Goal: Check status: Check status

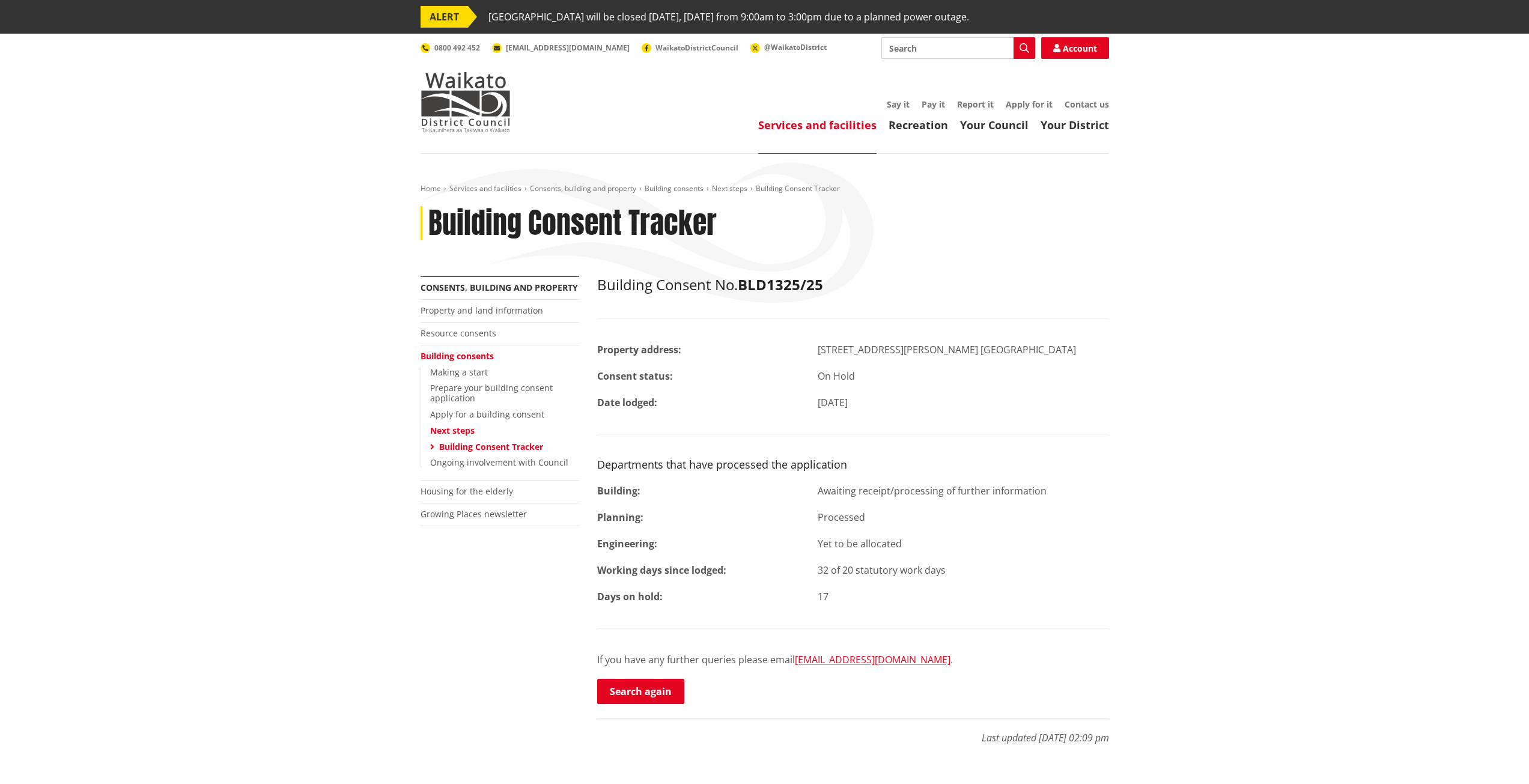
scroll to position [33, 0]
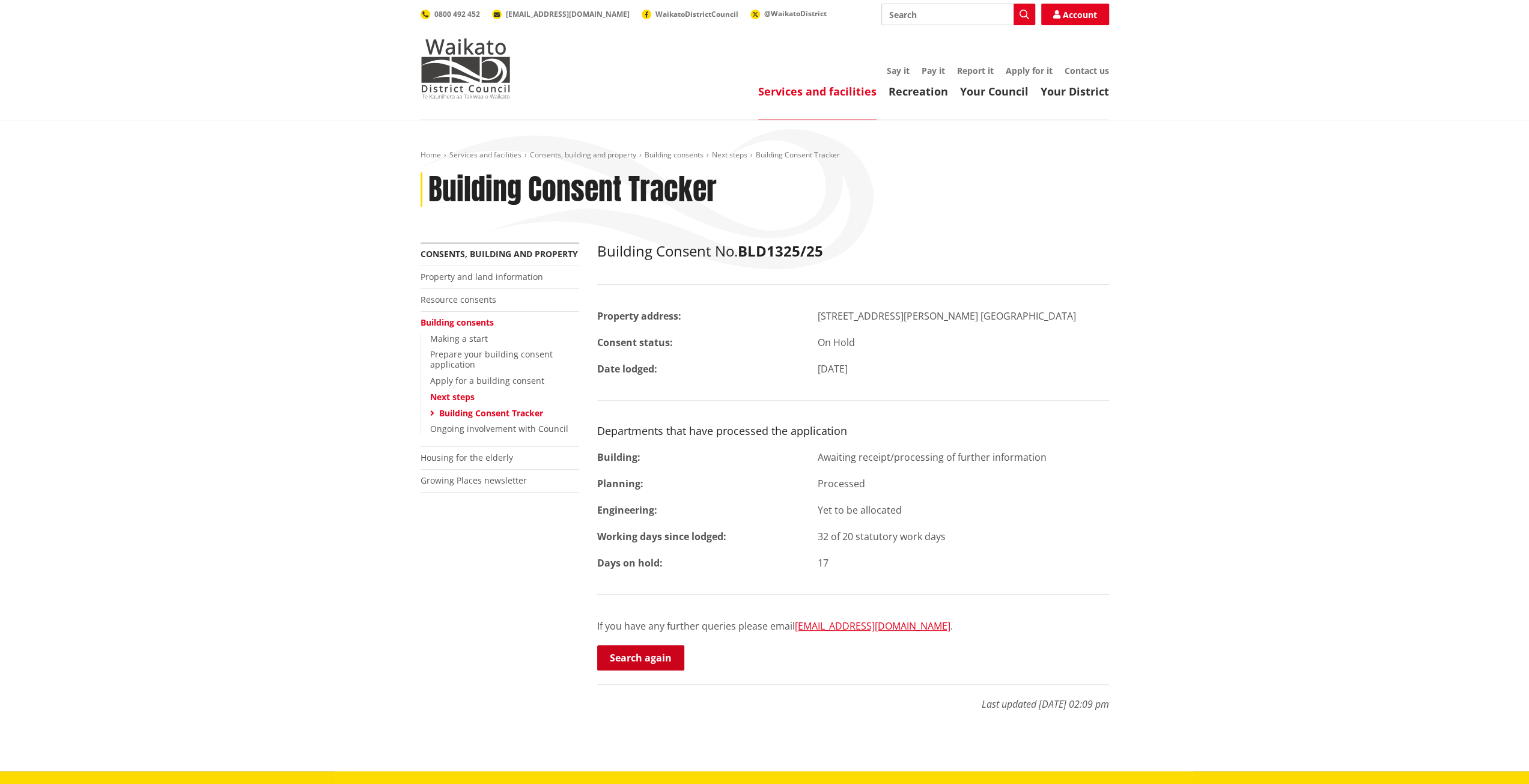
click at [642, 665] on link "Search again" at bounding box center [641, 658] width 87 height 25
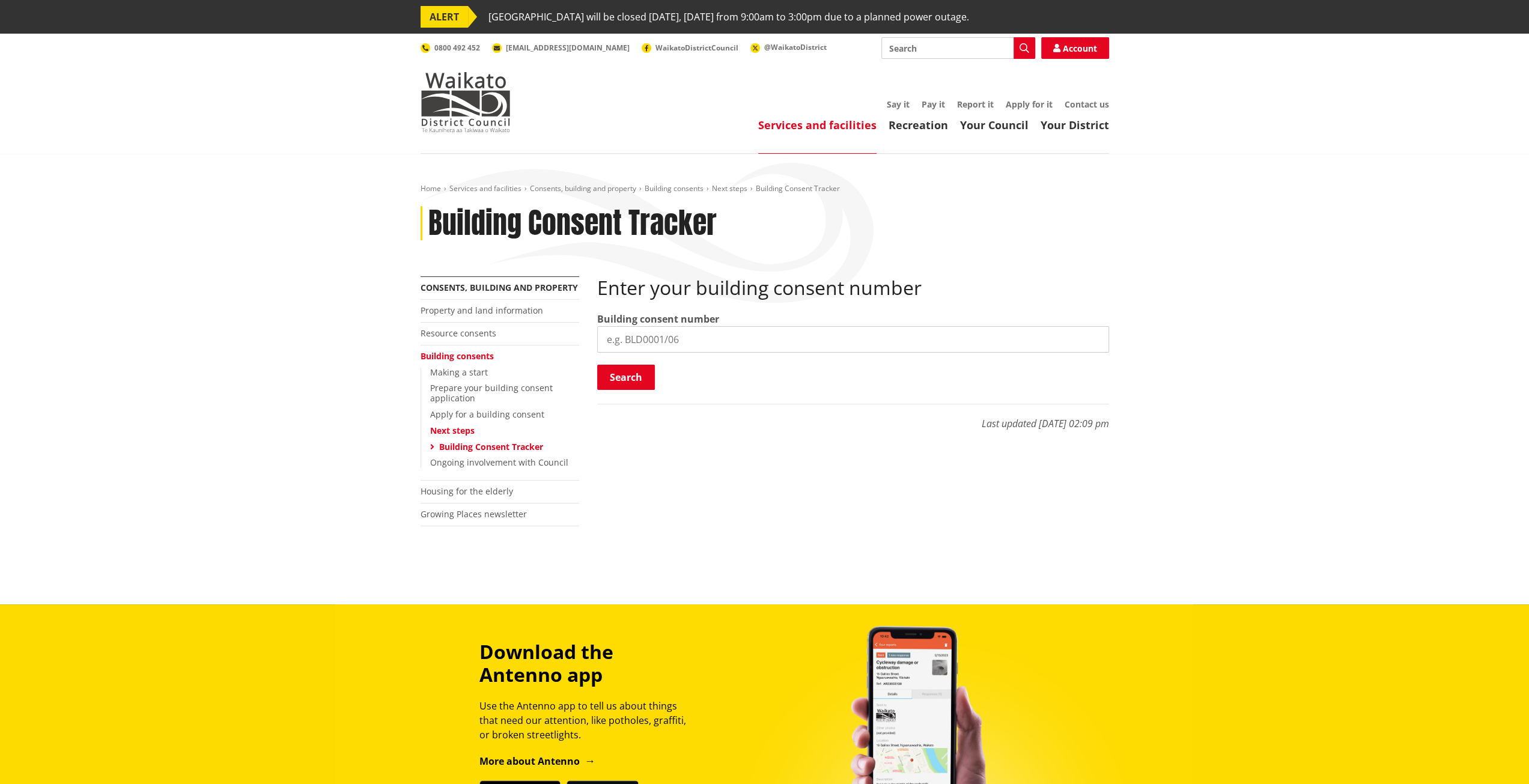
click at [684, 341] on input "search" at bounding box center [853, 338] width 512 height 26
paste input "BLD1325/25"
type input "BLD1325/25"
click at [646, 381] on button "Search" at bounding box center [626, 377] width 58 height 25
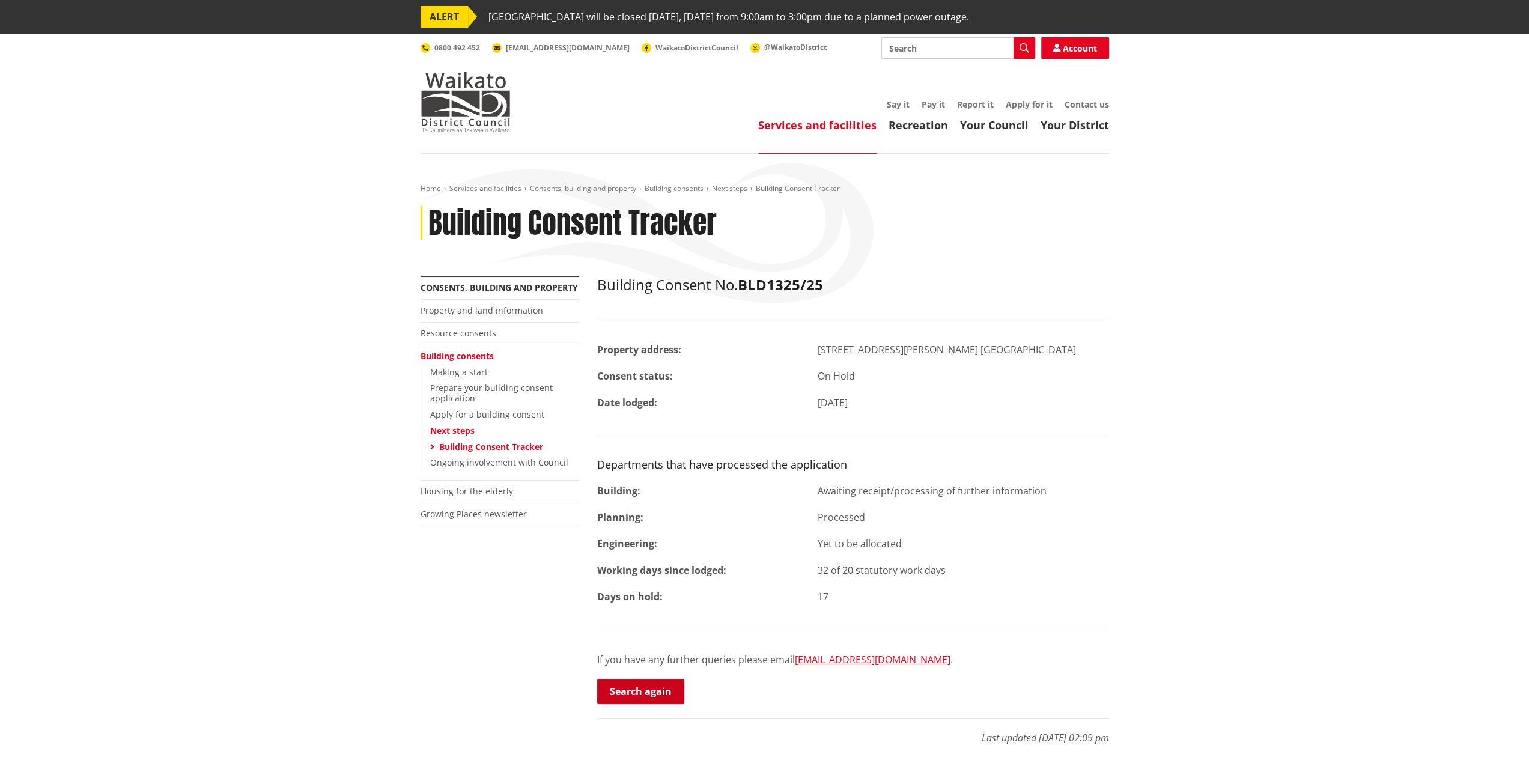
click at [644, 695] on link "Search again" at bounding box center [641, 691] width 87 height 25
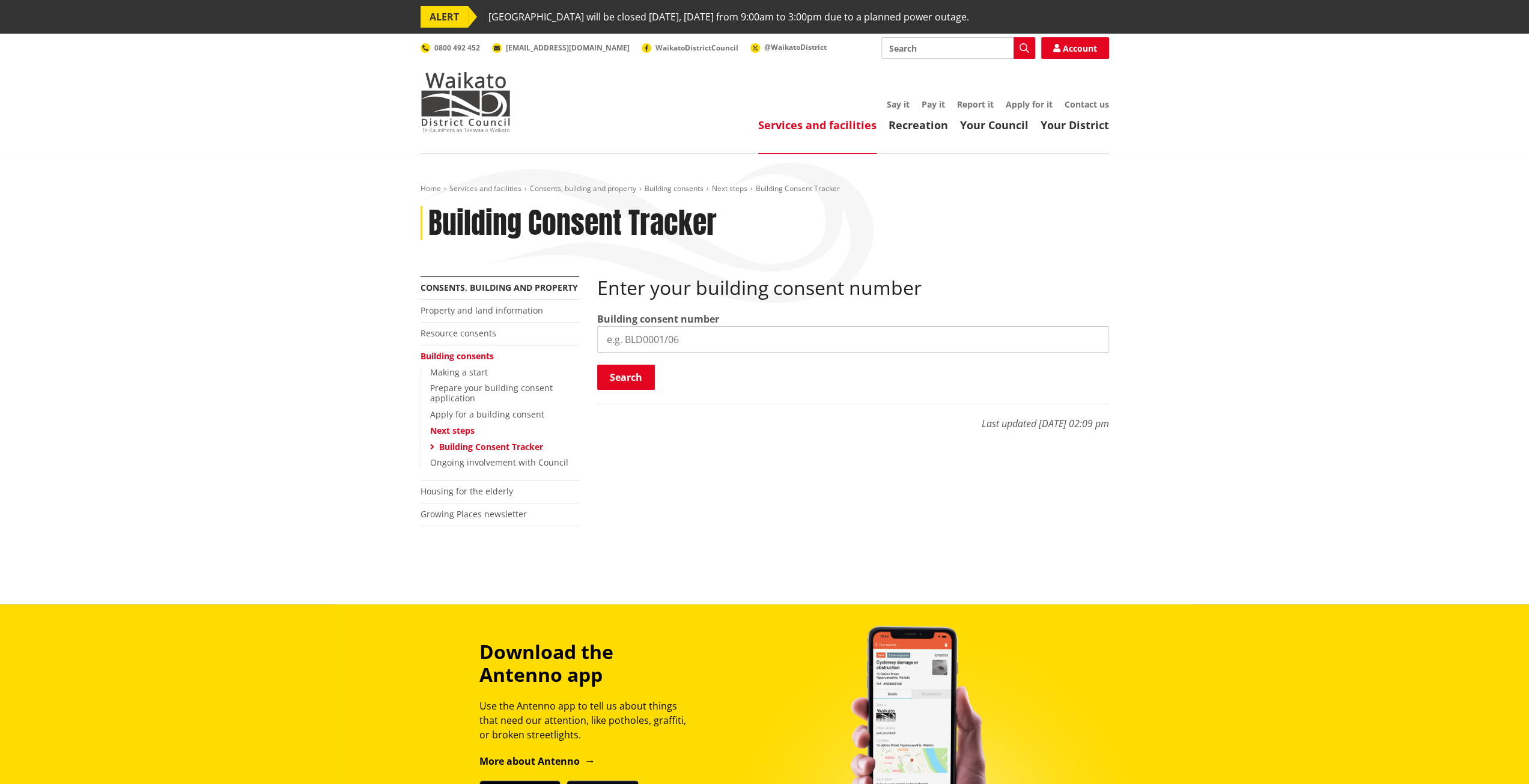
paste input "BLD0177/26"
type input "BLD0177/26"
click at [627, 361] on div "Enter your building consent number Building consent number BLD0177/26 Search Se…" at bounding box center [853, 334] width 512 height 115
click at [629, 369] on button "Search" at bounding box center [626, 377] width 58 height 25
